Goal: Task Accomplishment & Management: Manage account settings

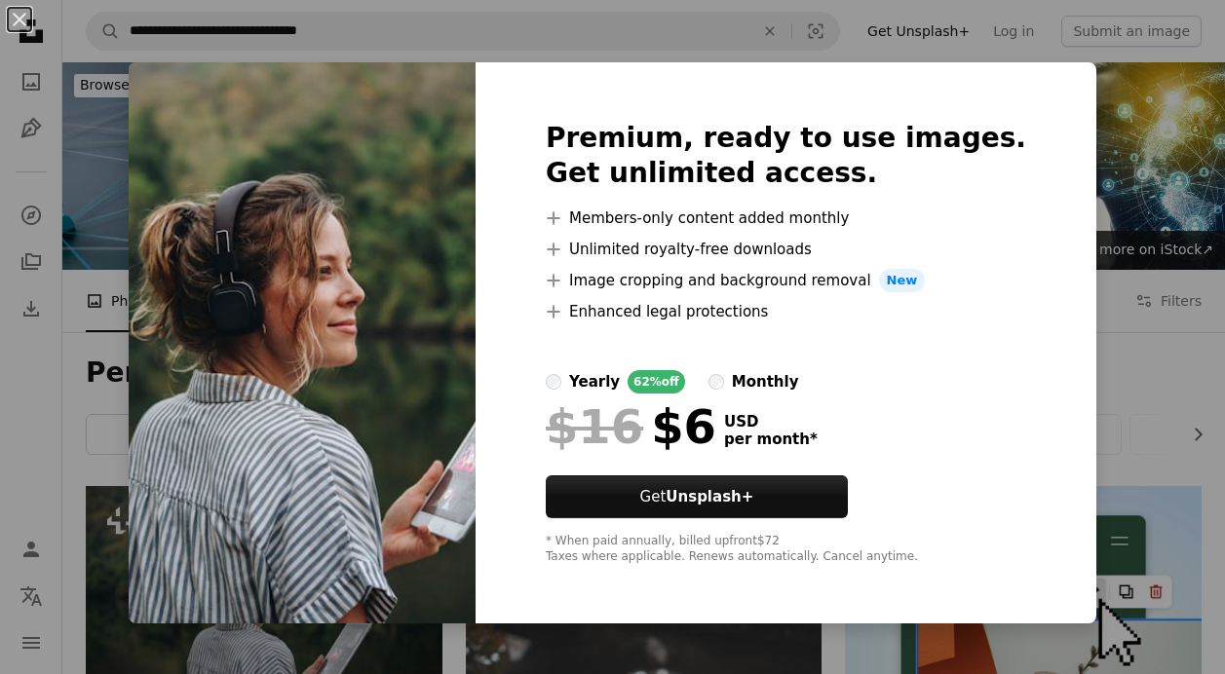
scroll to position [291, 0]
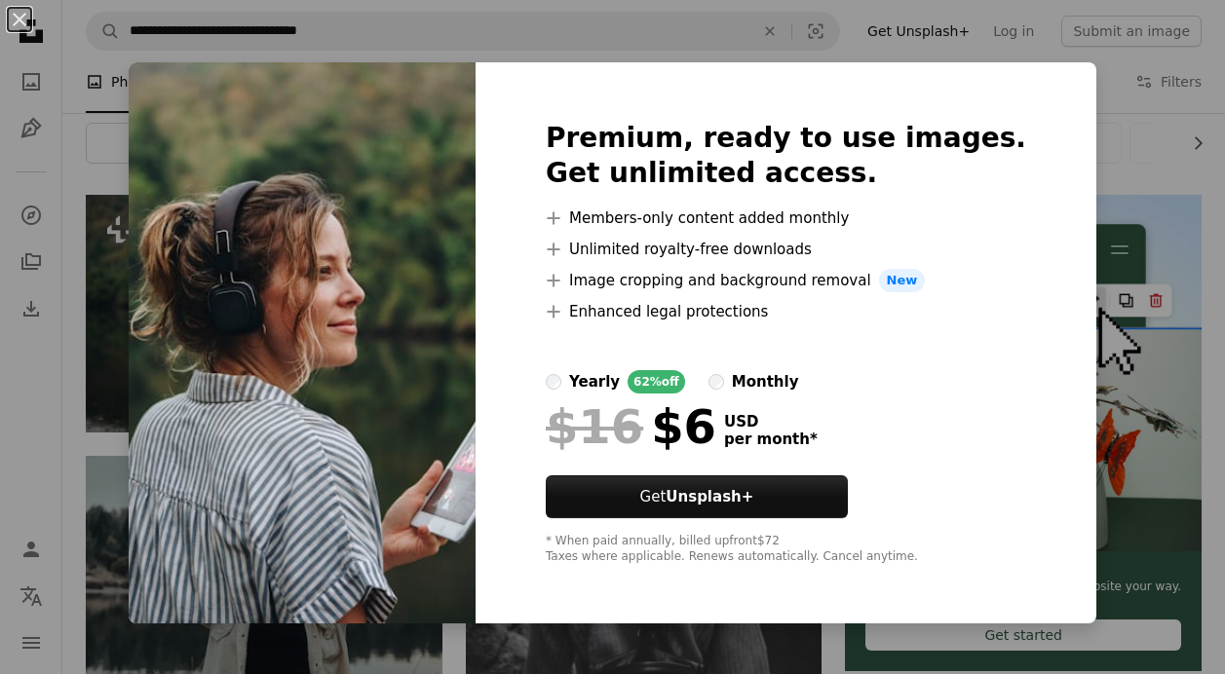
click at [1067, 64] on div "An X shape Premium, ready to use images. Get unlimited access. A plus sign Memb…" at bounding box center [612, 337] width 1225 height 674
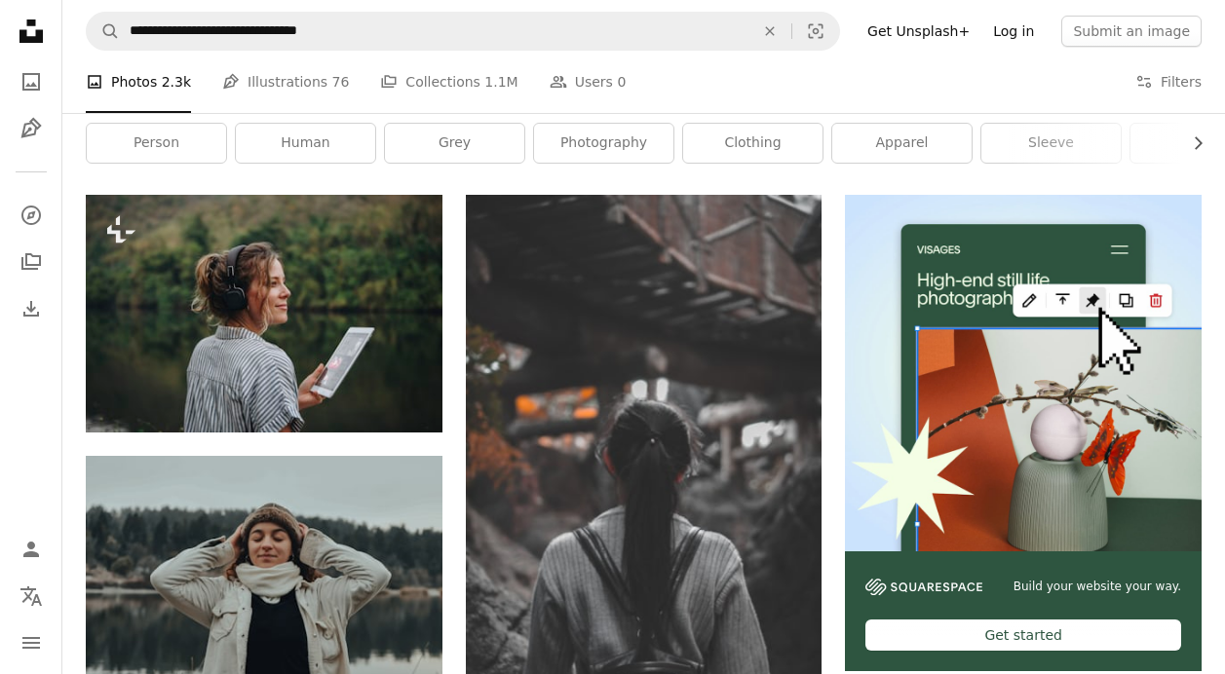
click at [1019, 30] on link "Log in" at bounding box center [1013, 31] width 64 height 31
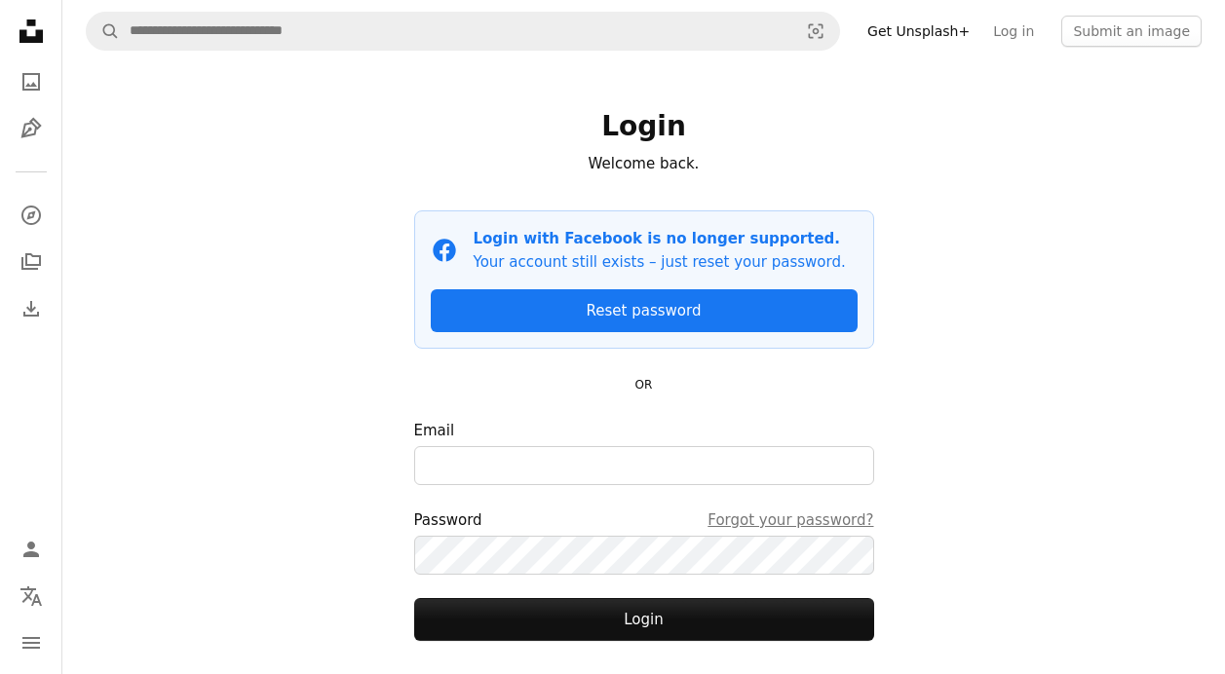
scroll to position [115, 0]
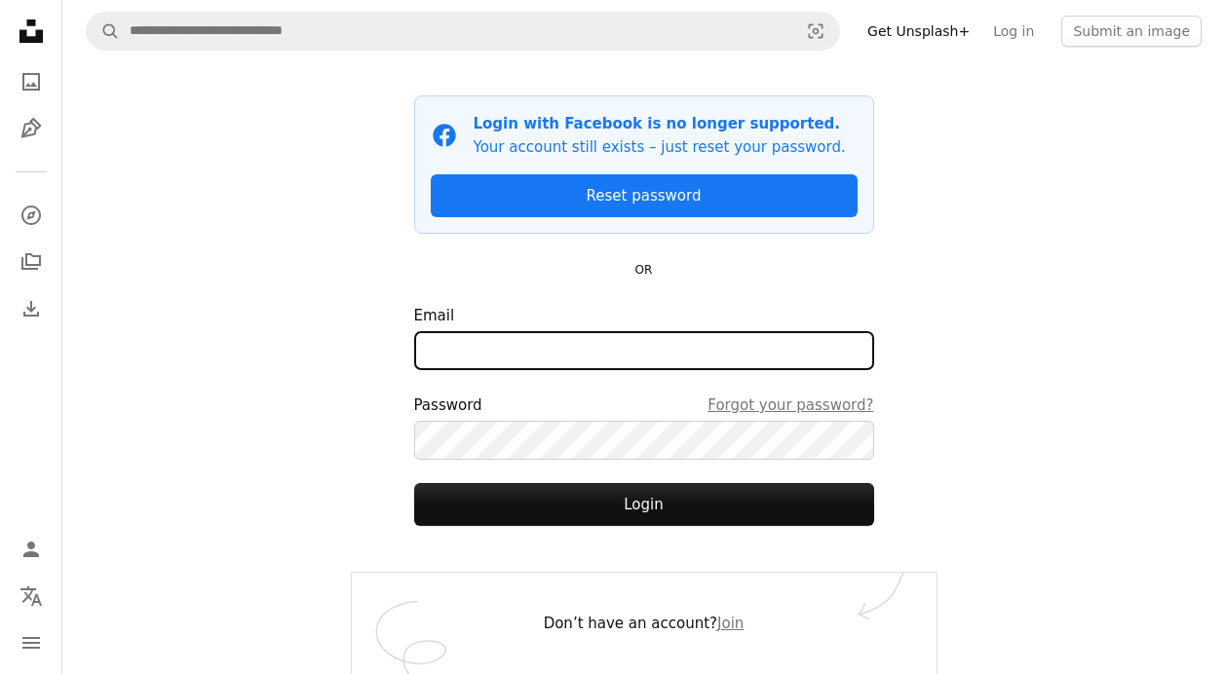
click at [699, 335] on input "Email" at bounding box center [644, 350] width 460 height 39
click at [677, 348] on input "Email" at bounding box center [644, 350] width 460 height 39
click at [672, 360] on input "Email" at bounding box center [644, 350] width 460 height 39
type input "**********"
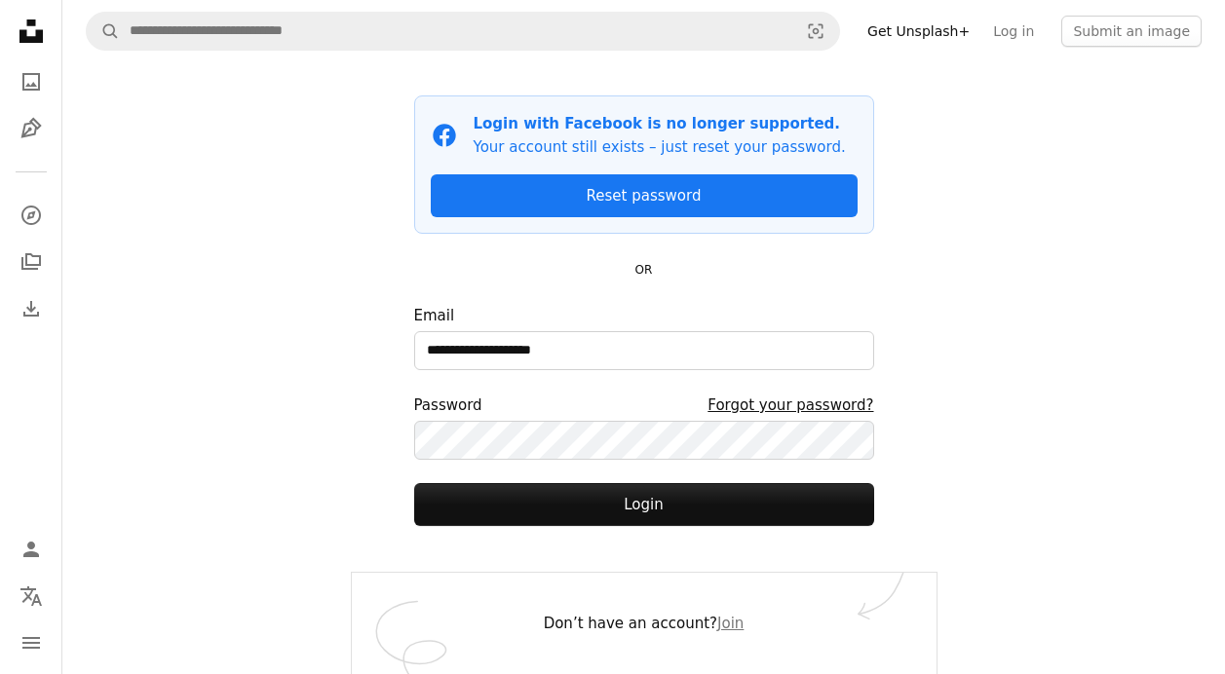
click at [791, 409] on link "Forgot your password?" at bounding box center [791, 405] width 166 height 23
